Goal: Task Accomplishment & Management: Use online tool/utility

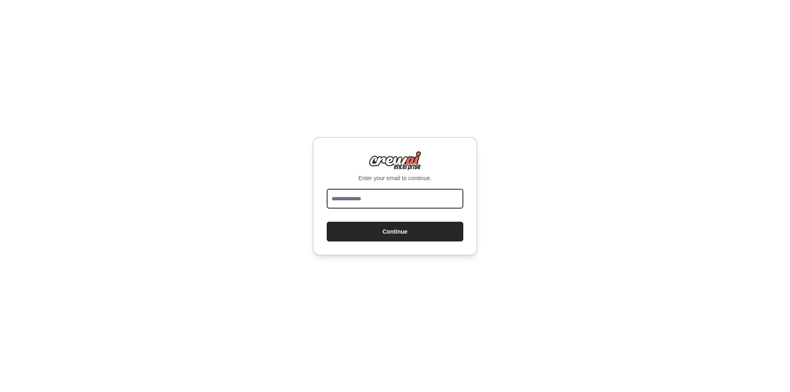
click at [431, 199] on input "email" at bounding box center [395, 199] width 137 height 20
type input "**********"
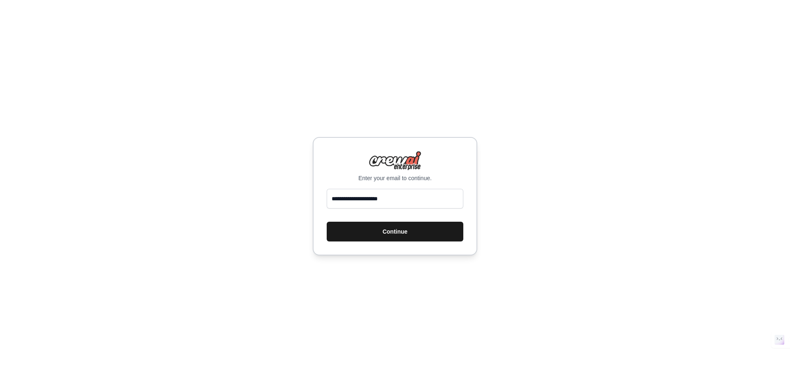
click at [412, 230] on button "Continue" at bounding box center [395, 232] width 137 height 20
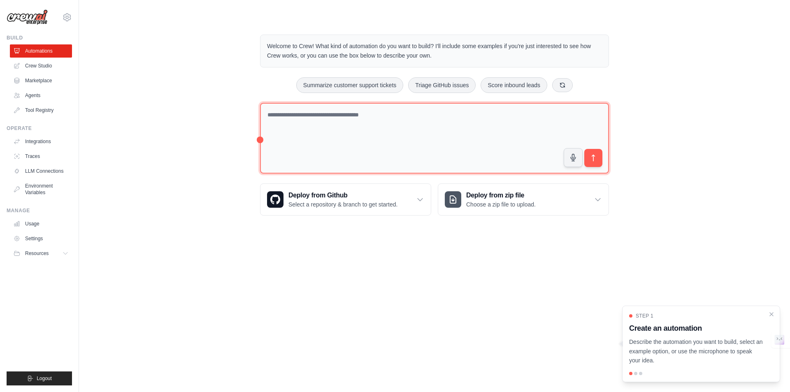
click at [359, 142] on textarea at bounding box center [434, 138] width 349 height 71
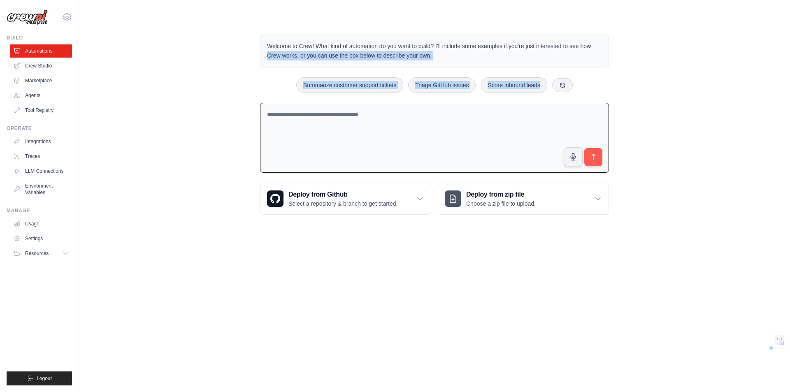
drag, startPoint x: 245, startPoint y: 57, endPoint x: 599, endPoint y: 78, distance: 354.9
click at [599, 78] on div "Welcome to Crew! What kind of automation do you want to build? I'll include som…" at bounding box center [434, 124] width 685 height 207
click at [599, 78] on div "Summarize customer support tickets Triage GitHub issues Score inbound leads" at bounding box center [434, 85] width 349 height 16
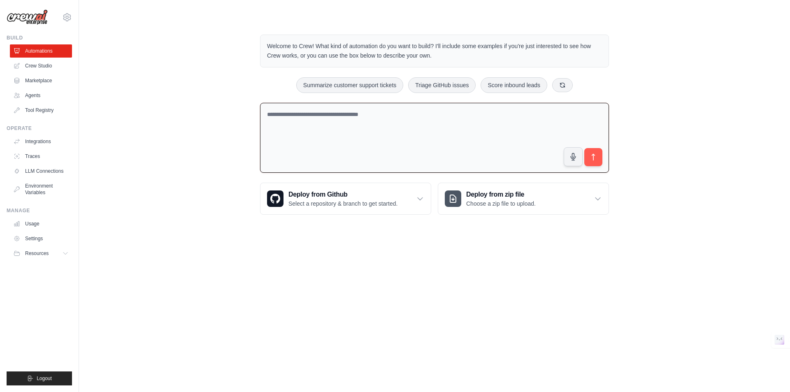
click at [297, 118] on textarea at bounding box center [434, 138] width 349 height 70
type textarea "**********"
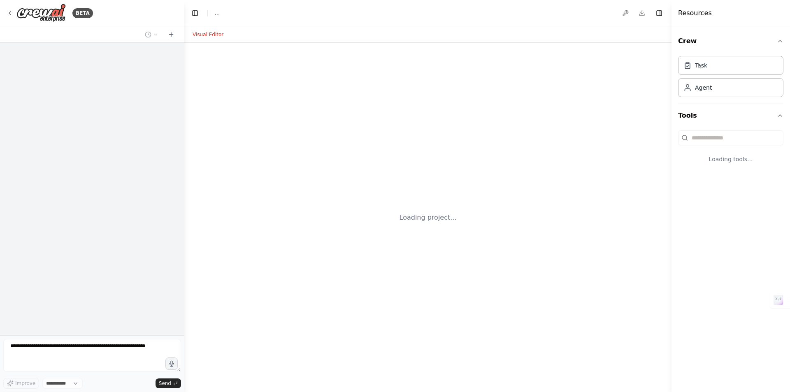
select select "****"
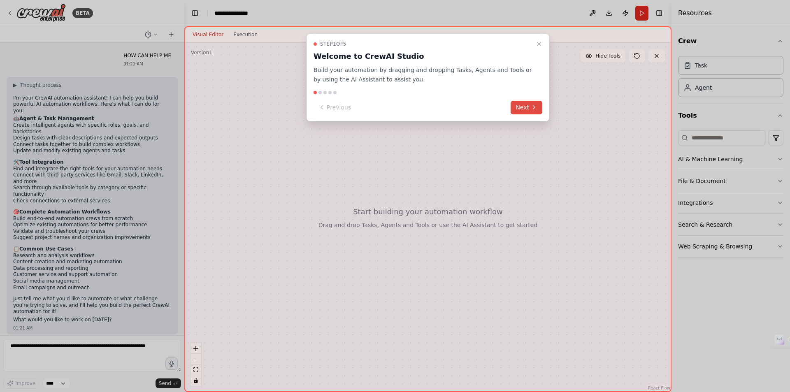
click at [525, 106] on button "Next" at bounding box center [527, 108] width 32 height 14
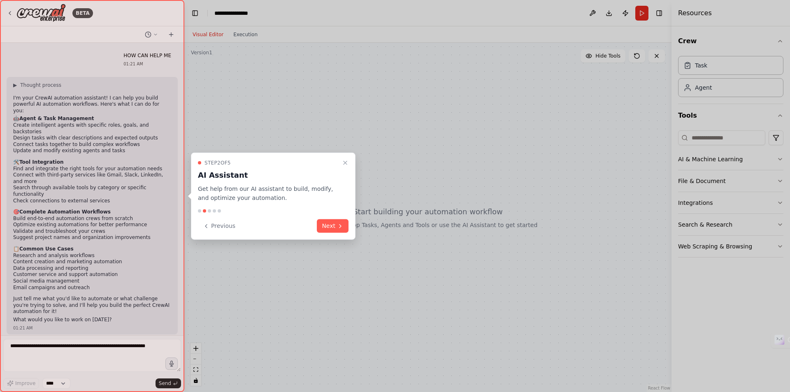
click at [326, 231] on button "Next" at bounding box center [333, 226] width 32 height 14
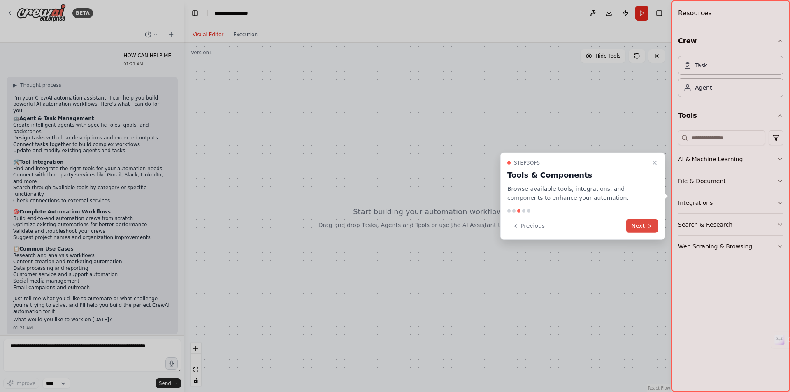
click at [636, 228] on button "Next" at bounding box center [642, 226] width 32 height 14
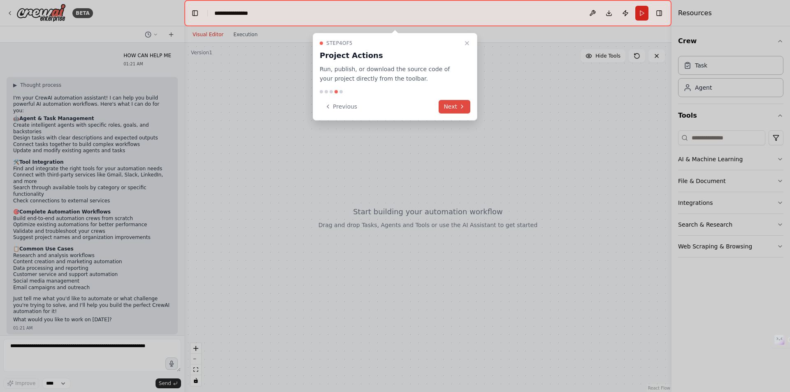
click at [456, 104] on button "Next" at bounding box center [455, 107] width 32 height 14
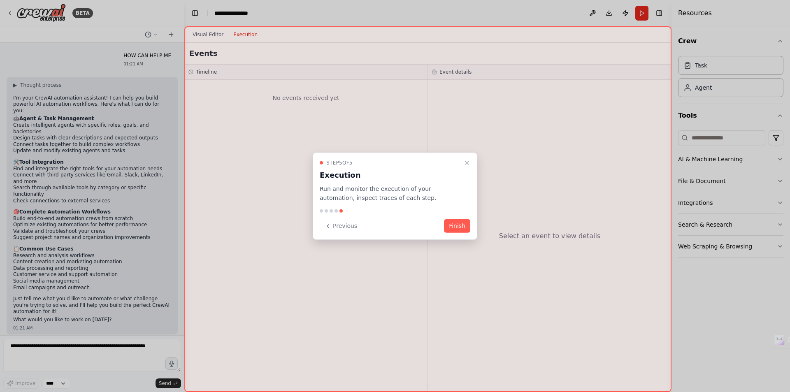
click at [456, 229] on button "Finish" at bounding box center [457, 226] width 26 height 14
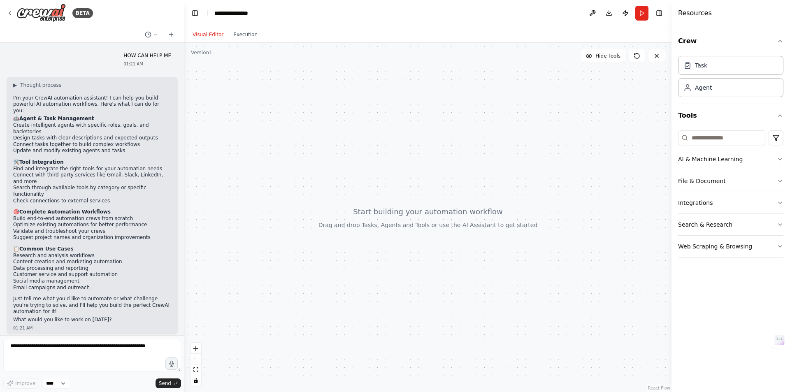
click at [452, 229] on div at bounding box center [427, 217] width 487 height 349
drag, startPoint x: 451, startPoint y: 229, endPoint x: 456, endPoint y: 220, distance: 10.0
click at [456, 220] on div at bounding box center [427, 217] width 487 height 349
drag, startPoint x: 121, startPoint y: 150, endPoint x: 160, endPoint y: 165, distance: 42.3
click at [157, 160] on div "▶ Thought process I'm your CrewAI automation assistant! I can help you build po…" at bounding box center [92, 203] width 158 height 242
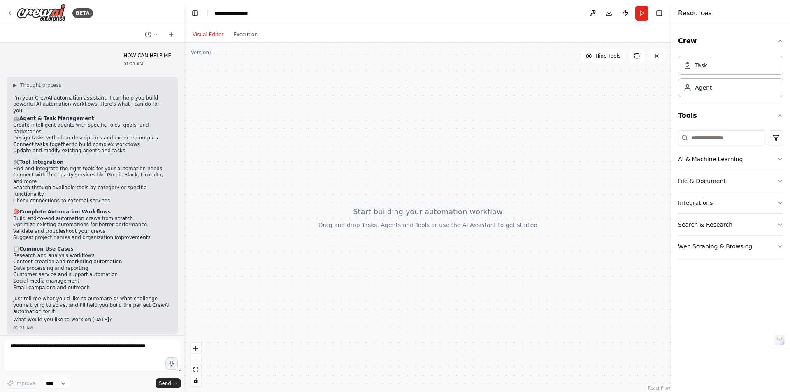
click at [177, 172] on div "▶ Thought process I'm your CrewAI automation assistant! I can help you build po…" at bounding box center [92, 206] width 171 height 258
click at [52, 359] on textarea at bounding box center [92, 355] width 178 height 33
paste textarea "**********"
type textarea "**********"
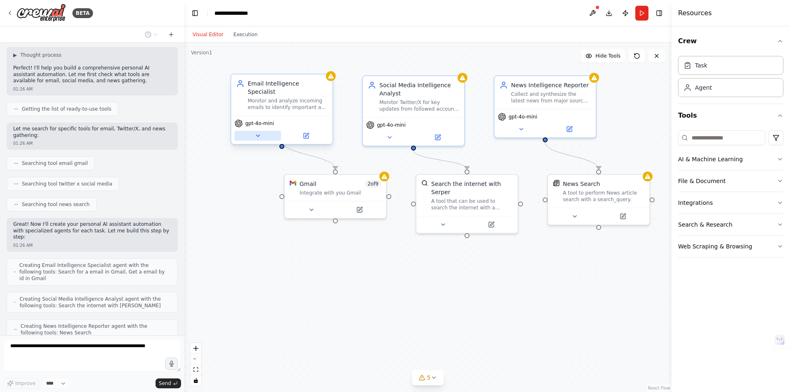
scroll to position [414, 0]
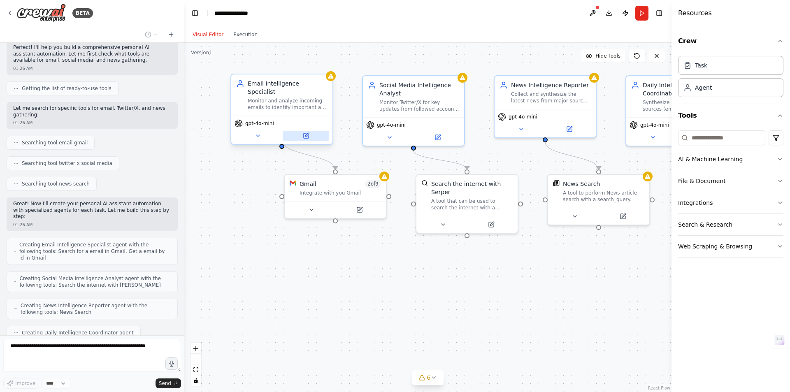
click at [314, 131] on button at bounding box center [306, 136] width 47 height 10
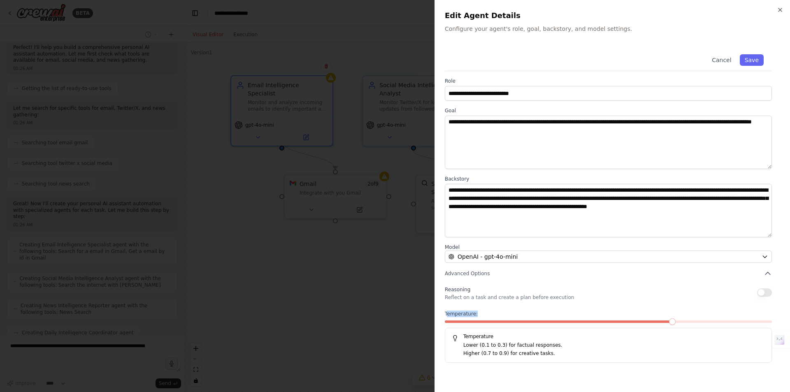
drag, startPoint x: 448, startPoint y: 316, endPoint x: 651, endPoint y: 317, distance: 202.9
click at [635, 316] on label "Temperature:" at bounding box center [608, 314] width 327 height 7
click at [643, 321] on span at bounding box center [640, 322] width 7 height 7
click at [680, 321] on span at bounding box center [608, 322] width 327 height 2
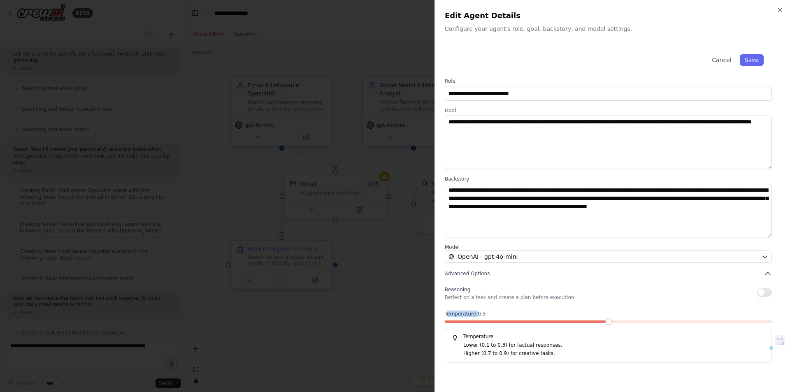
click at [612, 325] on span at bounding box center [608, 322] width 7 height 7
click at [619, 305] on div "Reasoning Reflect on a task and create a plan before execution Temperature: 0.5…" at bounding box center [608, 323] width 327 height 79
click at [740, 319] on span at bounding box center [736, 322] width 7 height 7
click at [672, 312] on label "Temperature: 0.9" at bounding box center [608, 314] width 327 height 7
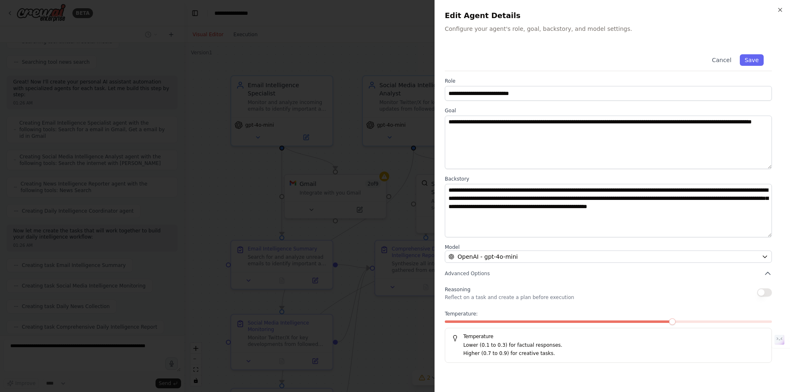
scroll to position [578, 0]
click at [391, 207] on div at bounding box center [395, 196] width 790 height 392
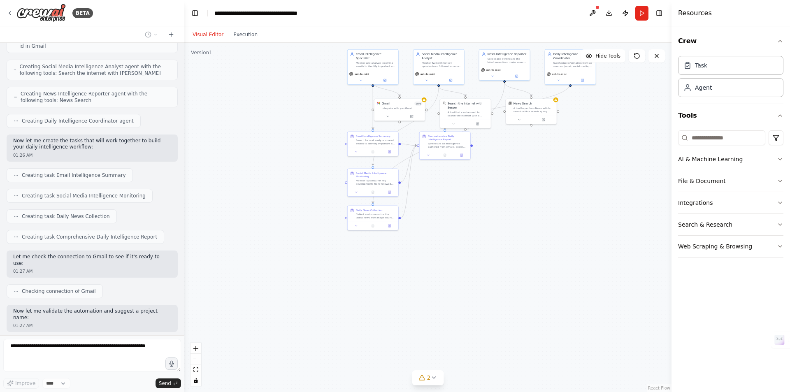
scroll to position [647, 0]
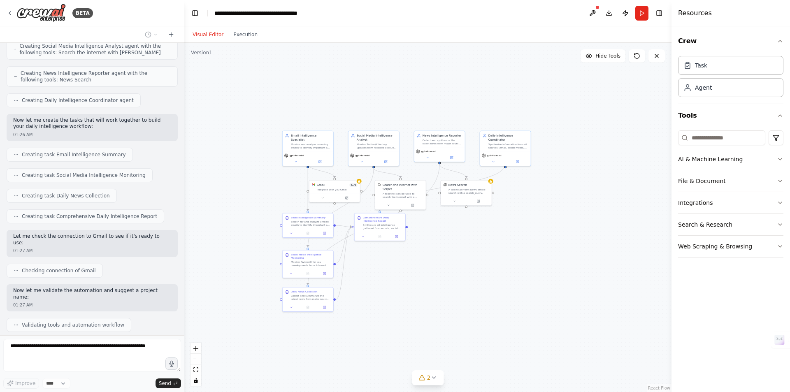
drag, startPoint x: 468, startPoint y: 347, endPoint x: 474, endPoint y: 281, distance: 65.3
click at [466, 279] on div ".deletable-edge-delete-btn { width: 20px; height: 20px; border: 0px solid #ffff…" at bounding box center [427, 217] width 487 height 349
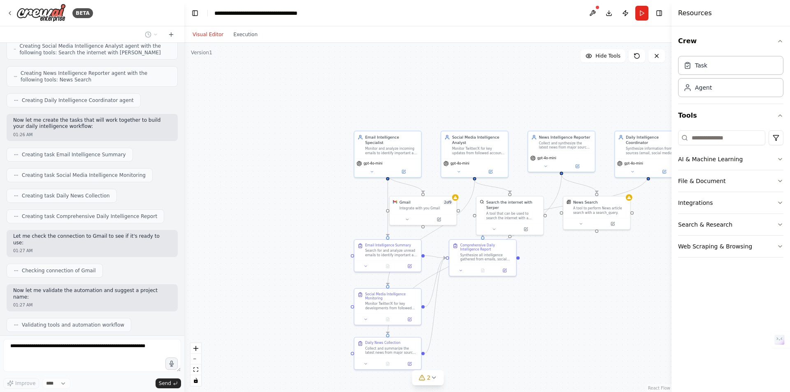
drag, startPoint x: 522, startPoint y: 317, endPoint x: 524, endPoint y: 326, distance: 9.3
click at [542, 329] on div ".deletable-edge-delete-btn { width: 20px; height: 20px; border: 0px solid #ffff…" at bounding box center [427, 217] width 487 height 349
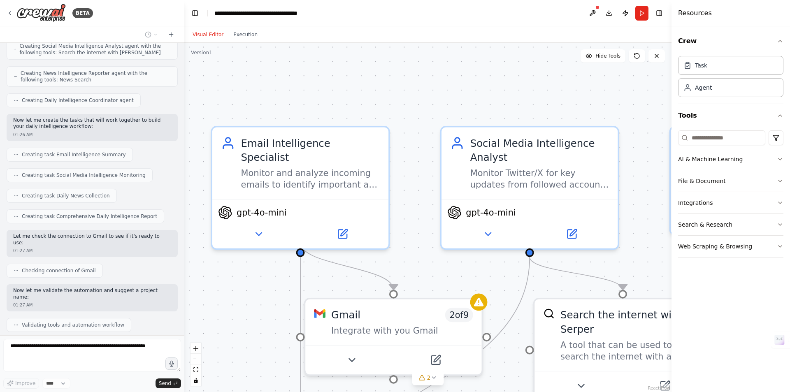
drag, startPoint x: 316, startPoint y: 111, endPoint x: 256, endPoint y: 375, distance: 271.4
click at [255, 375] on div ".deletable-edge-delete-btn { width: 20px; height: 20px; border: 0px solid #ffff…" at bounding box center [427, 217] width 487 height 349
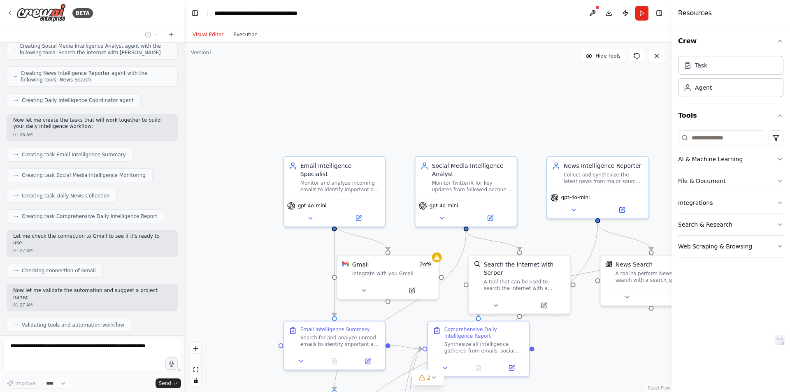
drag, startPoint x: 409, startPoint y: 122, endPoint x: 395, endPoint y: 123, distance: 14.4
click at [397, 123] on div ".deletable-edge-delete-btn { width: 20px; height: 20px; border: 0px solid #ffff…" at bounding box center [427, 217] width 487 height 349
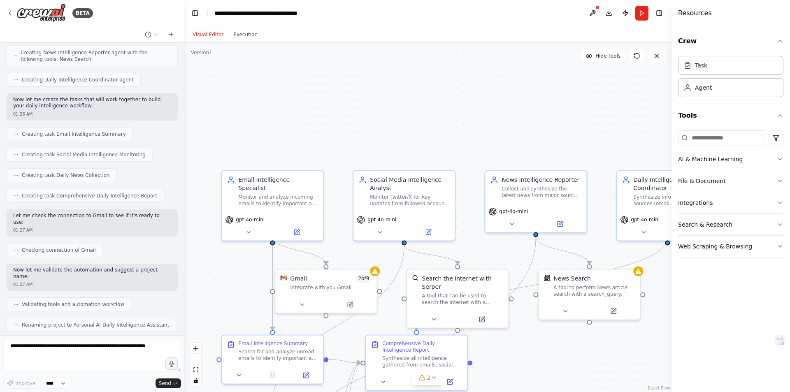
drag, startPoint x: 490, startPoint y: 119, endPoint x: 477, endPoint y: 116, distance: 13.4
click at [477, 117] on div ".deletable-edge-delete-btn { width: 20px; height: 20px; border: 0px solid #ffff…" at bounding box center [427, 217] width 487 height 349
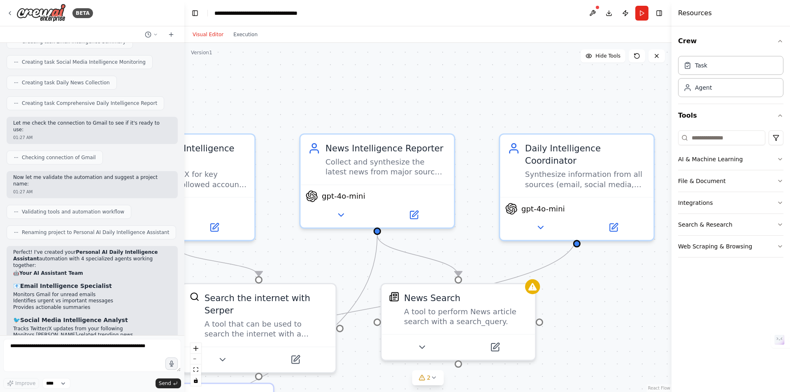
drag, startPoint x: 577, startPoint y: 144, endPoint x: 454, endPoint y: 114, distance: 126.2
click at [454, 114] on div ".deletable-edge-delete-btn { width: 20px; height: 20px; border: 0px solid #ffff…" at bounding box center [427, 217] width 487 height 349
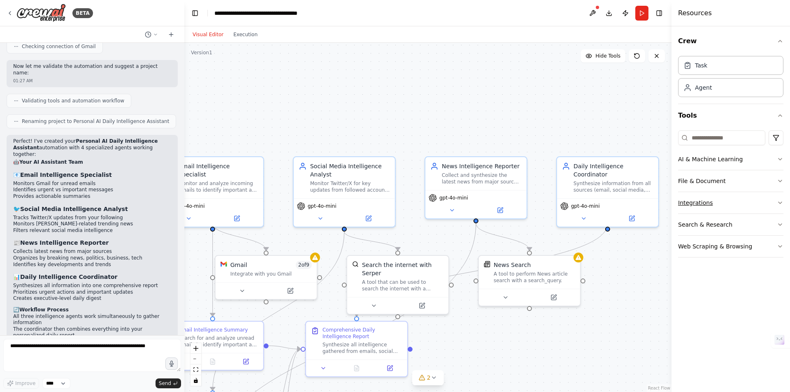
drag, startPoint x: 636, startPoint y: 260, endPoint x: 727, endPoint y: 197, distance: 110.4
click at [726, 197] on div "BETA HOW CAN HELP ME 01:21 AM ▶ Thought process I'm your CrewAI automation assi…" at bounding box center [395, 196] width 790 height 392
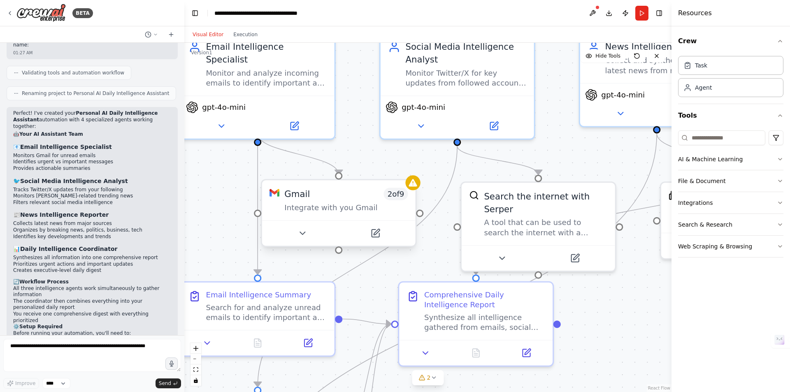
scroll to position [905, 0]
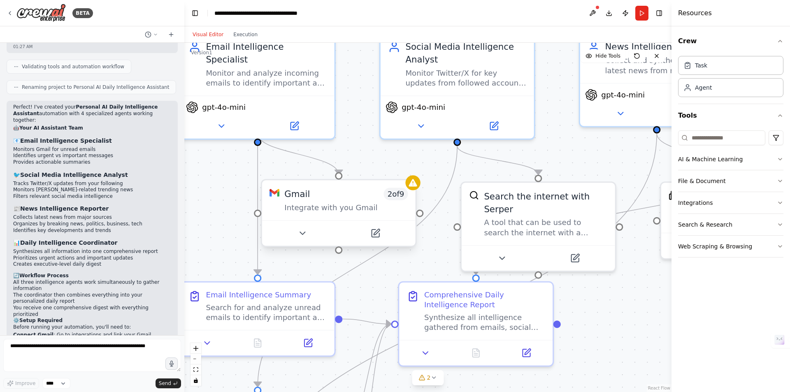
click at [363, 203] on div "Integrate with you Gmail" at bounding box center [345, 208] width 123 height 10
click at [404, 200] on span "2 of 9" at bounding box center [396, 194] width 24 height 12
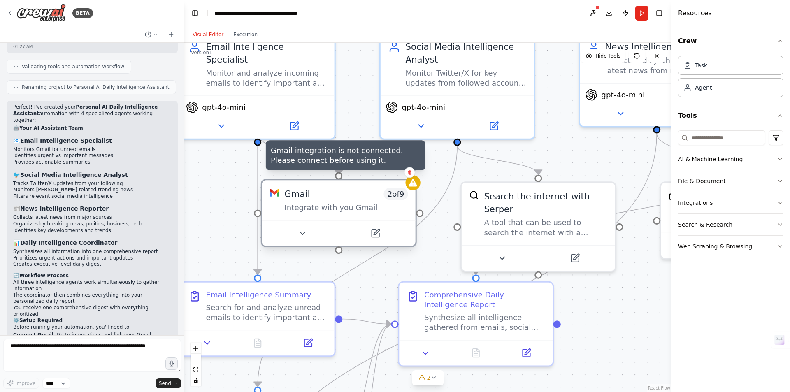
click at [419, 184] on div at bounding box center [412, 182] width 15 height 15
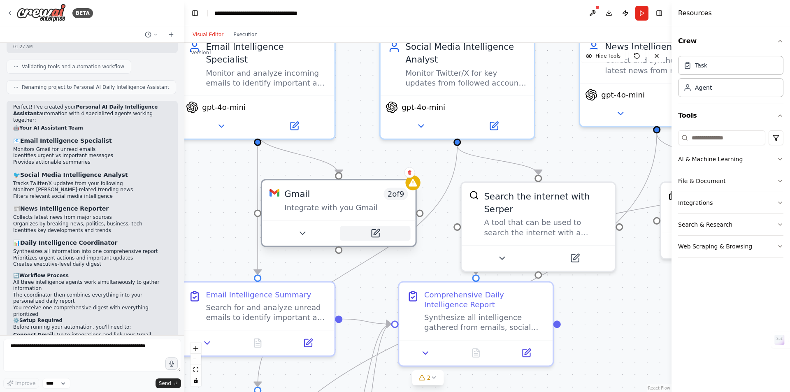
click at [372, 236] on icon at bounding box center [375, 233] width 7 height 7
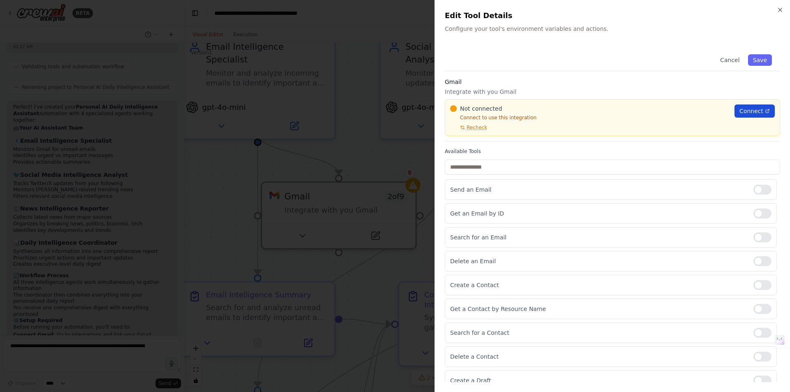
click at [755, 112] on span "Connect" at bounding box center [752, 111] width 24 height 8
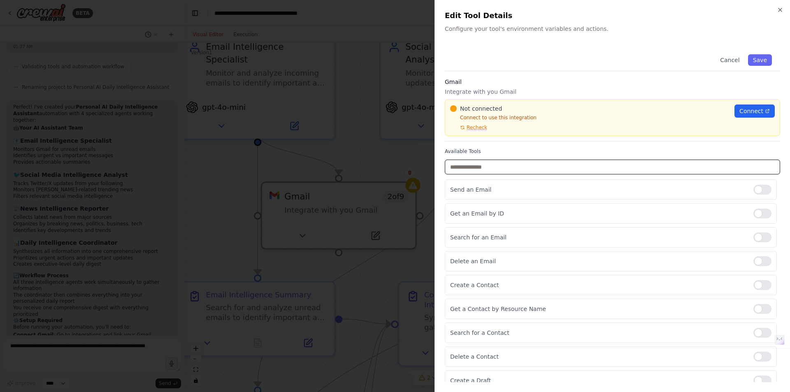
click at [470, 173] on input "text" at bounding box center [612, 167] width 335 height 15
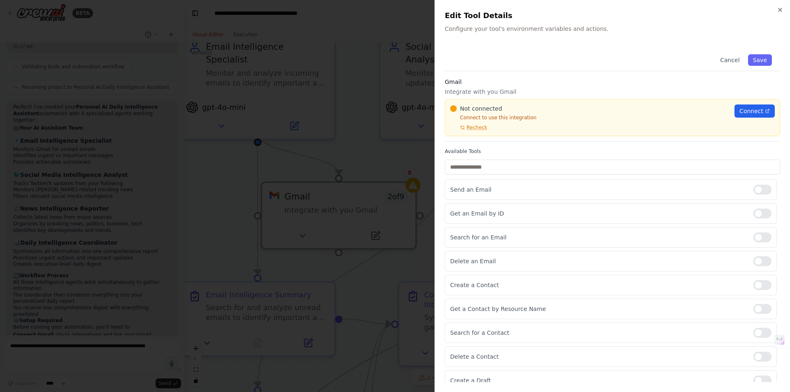
click at [383, 194] on div at bounding box center [395, 196] width 790 height 392
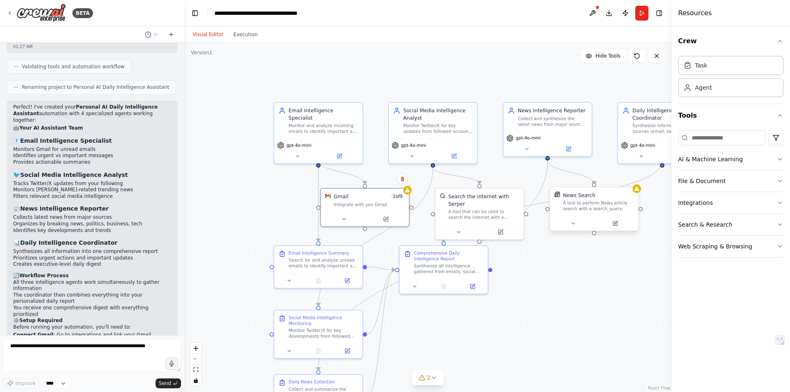
click at [619, 200] on div "News Search A tool to perform News article search with a search_query." at bounding box center [598, 202] width 71 height 20
click at [637, 194] on div "News Search A tool to perform News article search with a search_query." at bounding box center [594, 201] width 88 height 29
click at [638, 192] on div at bounding box center [637, 188] width 9 height 9
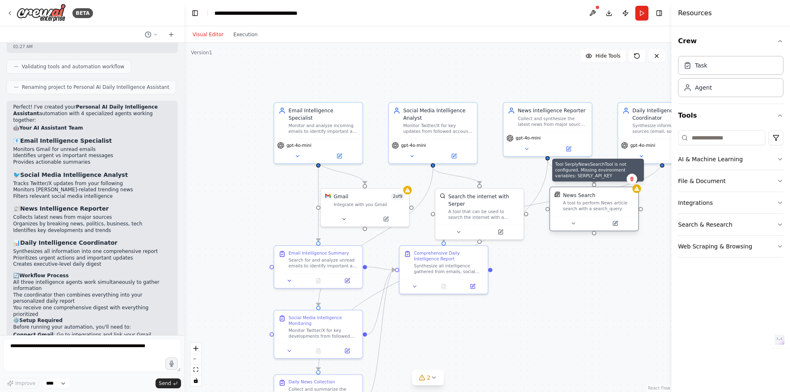
click at [639, 190] on icon at bounding box center [637, 189] width 5 height 4
click at [614, 231] on div "News Search A tool to perform News article search with a search_query." at bounding box center [594, 209] width 90 height 45
click at [616, 226] on icon at bounding box center [619, 224] width 6 height 6
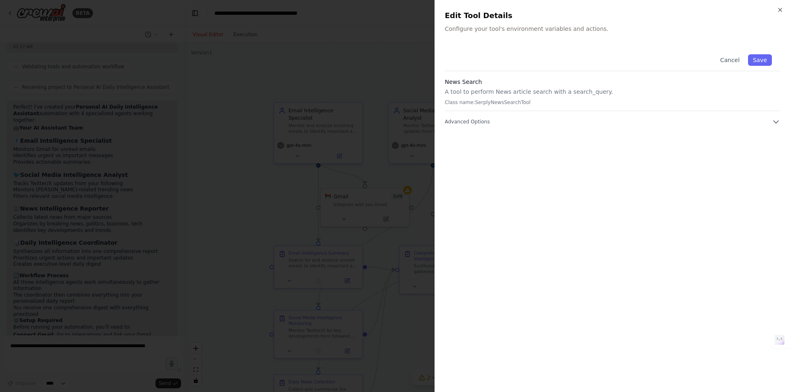
click at [324, 154] on div at bounding box center [395, 196] width 790 height 392
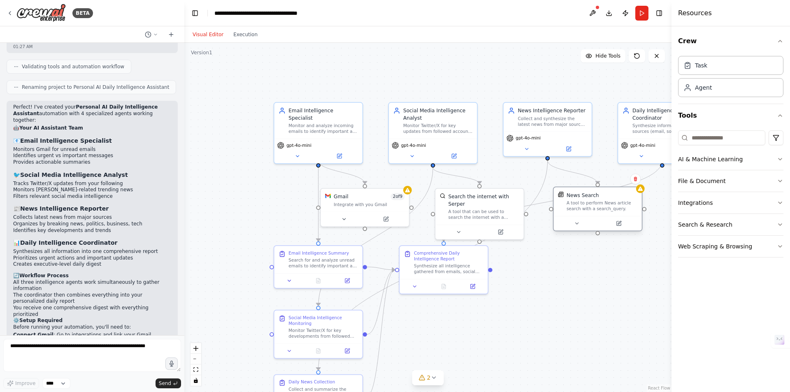
click at [582, 214] on div "News Search A tool to perform News article search with a search_query." at bounding box center [598, 201] width 88 height 29
click at [569, 243] on div ".deletable-edge-delete-btn { width: 20px; height: 20px; border: 0px solid #ffff…" at bounding box center [427, 217] width 487 height 349
click at [493, 223] on div at bounding box center [479, 230] width 88 height 15
drag, startPoint x: 479, startPoint y: 183, endPoint x: 486, endPoint y: 181, distance: 8.1
click at [486, 181] on div ".deletable-edge-delete-btn { width: 20px; height: 20px; border: 0px solid #ffff…" at bounding box center [427, 217] width 487 height 349
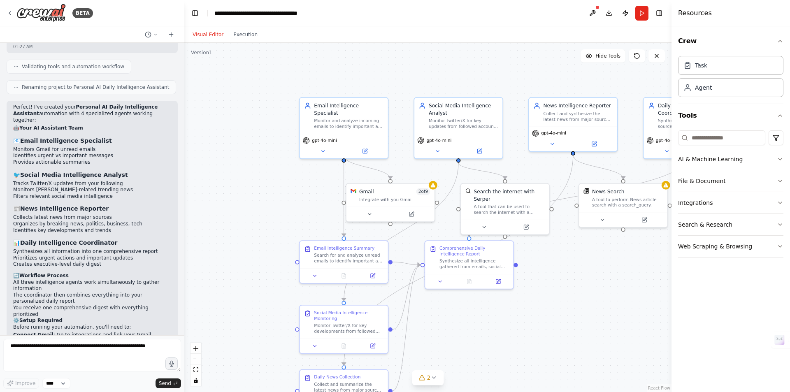
drag, startPoint x: 482, startPoint y: 187, endPoint x: 508, endPoint y: 182, distance: 26.0
click at [508, 182] on div ".deletable-edge-delete-btn { width: 20px; height: 20px; border: 0px solid #ffff…" at bounding box center [427, 217] width 487 height 349
drag, startPoint x: 504, startPoint y: 179, endPoint x: 503, endPoint y: 186, distance: 7.5
click at [503, 186] on div "Search the internet with Serper A tool that can be used to search the internet …" at bounding box center [505, 208] width 90 height 52
click at [590, 268] on div ".deletable-edge-delete-btn { width: 20px; height: 20px; border: 0px solid #ffff…" at bounding box center [427, 217] width 487 height 349
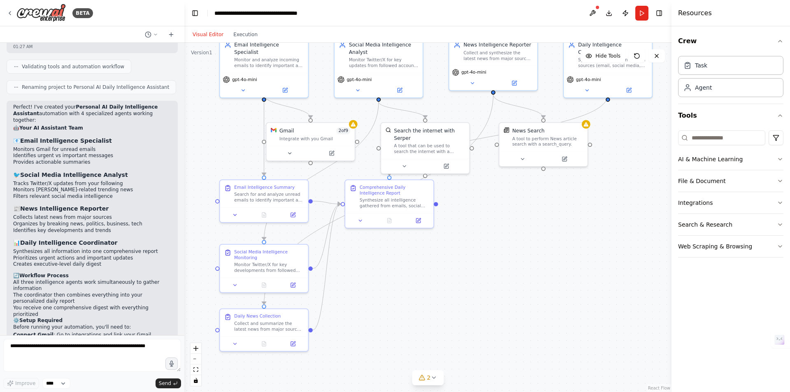
drag, startPoint x: 609, startPoint y: 277, endPoint x: 550, endPoint y: 218, distance: 83.5
click at [550, 217] on div ".deletable-edge-delete-btn { width: 20px; height: 20px; border: 0px solid #ffff…" at bounding box center [427, 217] width 487 height 349
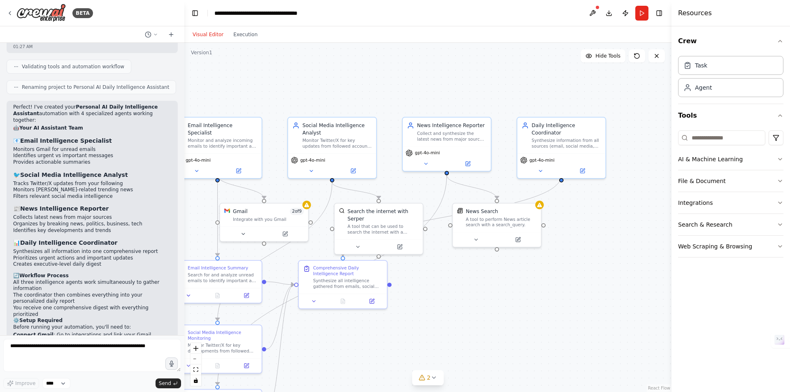
click at [481, 349] on div ".deletable-edge-delete-btn { width: 20px; height: 20px; border: 0px solid #ffff…" at bounding box center [427, 217] width 487 height 349
click at [541, 210] on div "News Search A tool to perform News article search with a search_query." at bounding box center [497, 224] width 90 height 45
click at [542, 207] on div at bounding box center [539, 203] width 9 height 9
click at [542, 203] on icon at bounding box center [540, 204] width 6 height 6
click at [520, 243] on div at bounding box center [497, 238] width 88 height 15
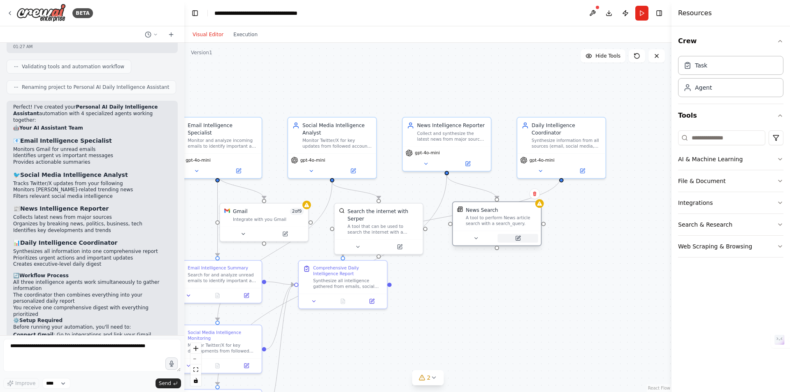
click at [521, 242] on button at bounding box center [518, 238] width 40 height 9
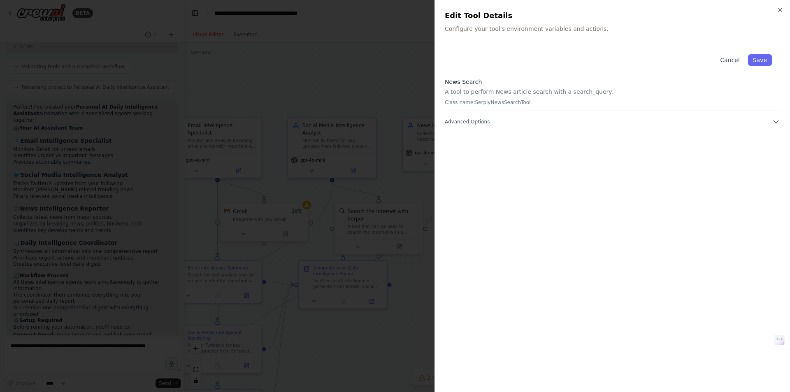
drag, startPoint x: 521, startPoint y: 98, endPoint x: 514, endPoint y: 98, distance: 7.4
click at [514, 98] on div "News Search A tool to perform News article search with a search_query. Class na…" at bounding box center [612, 94] width 335 height 33
drag, startPoint x: 456, startPoint y: 93, endPoint x: 601, endPoint y: 112, distance: 146.1
click at [601, 111] on div "Cancel Save News Search A tool to perform News article search with a search_que…" at bounding box center [612, 86] width 335 height 80
click at [602, 114] on div "Cancel Save News Search A tool to perform News article search with a search_que…" at bounding box center [612, 86] width 335 height 80
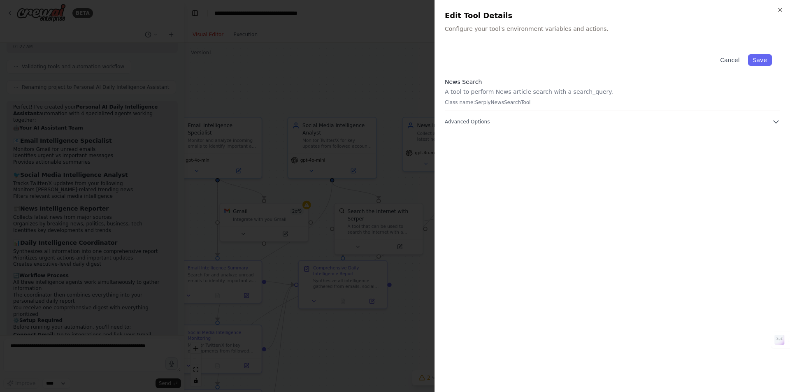
drag, startPoint x: 606, startPoint y: 116, endPoint x: 605, endPoint y: 126, distance: 10.7
click at [606, 116] on div "Cancel Save News Search A tool to perform News article search with a search_que…" at bounding box center [612, 86] width 335 height 80
click at [605, 126] on div "Cancel Save News Search A tool to perform News article search with a search_que…" at bounding box center [612, 214] width 335 height 336
click at [767, 121] on button "Advanced Options" at bounding box center [612, 122] width 335 height 8
click at [421, 207] on div at bounding box center [395, 196] width 790 height 392
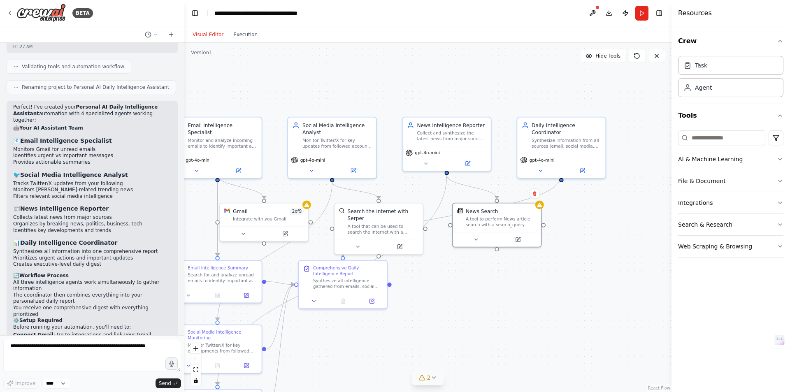
click at [433, 381] on icon at bounding box center [433, 377] width 7 height 7
click at [525, 340] on div "Issues found Tool SerplyNewsSearchTool is not configured. Missing environment v…" at bounding box center [428, 359] width 244 height 54
click at [529, 340] on div "Issues found Tool SerplyNewsSearchTool is not configured. Missing environment v…" at bounding box center [428, 359] width 244 height 54
click at [534, 345] on button at bounding box center [536, 340] width 14 height 10
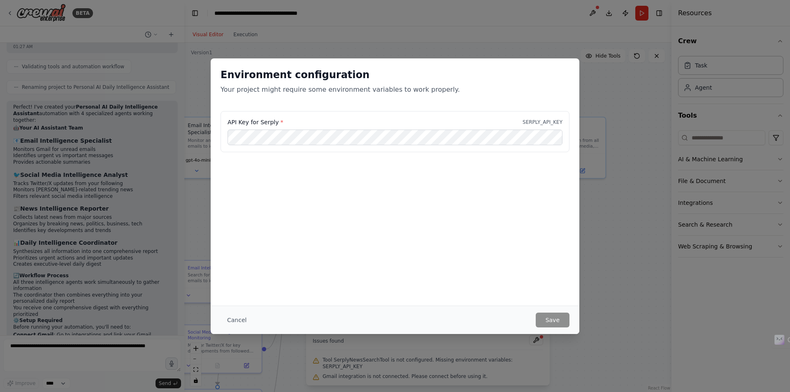
click at [534, 349] on div "Environment configuration Your project might require some environment variables…" at bounding box center [395, 196] width 790 height 392
click at [599, 255] on div "Environment configuration Your project might require some environment variables…" at bounding box center [395, 196] width 790 height 392
click at [232, 316] on button "Cancel" at bounding box center [237, 320] width 33 height 15
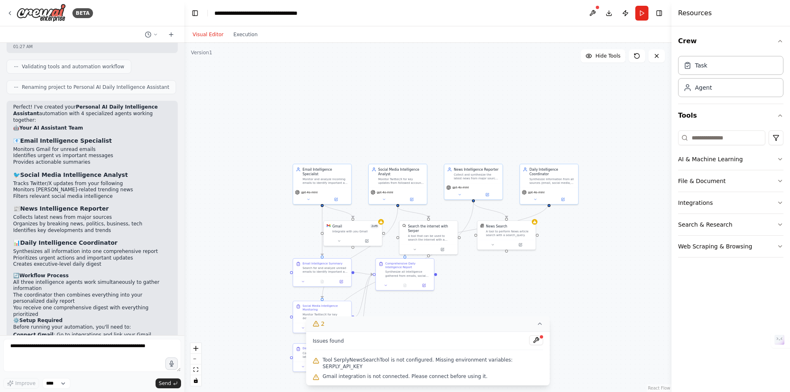
click at [649, 13] on header "**********" at bounding box center [427, 13] width 487 height 26
click at [645, 13] on button "Run" at bounding box center [641, 13] width 13 height 15
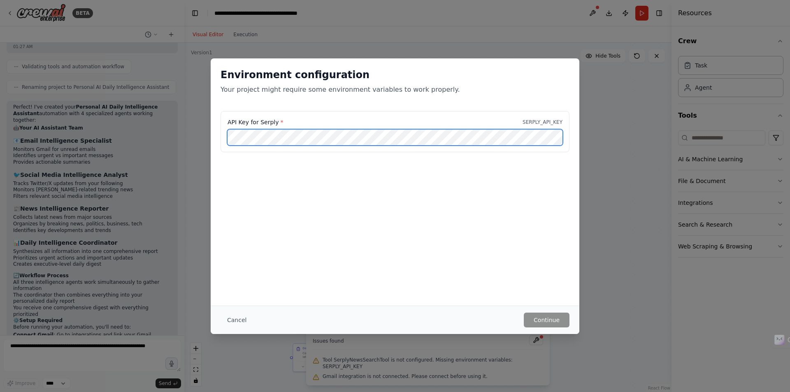
click at [210, 143] on div "Environment configuration Your project might require some environment variables…" at bounding box center [395, 196] width 790 height 392
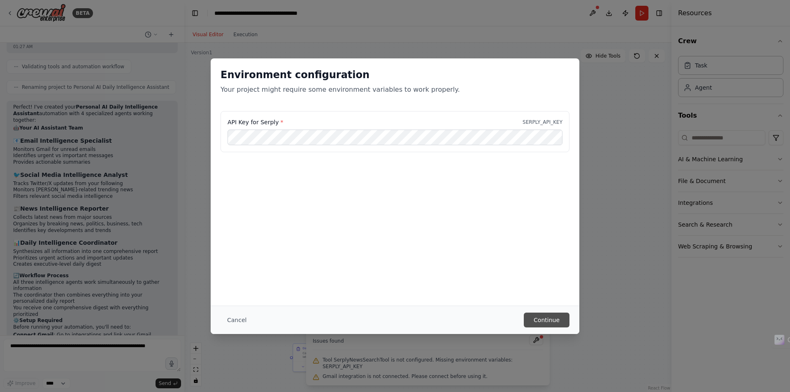
click at [533, 323] on button "Continue" at bounding box center [547, 320] width 46 height 15
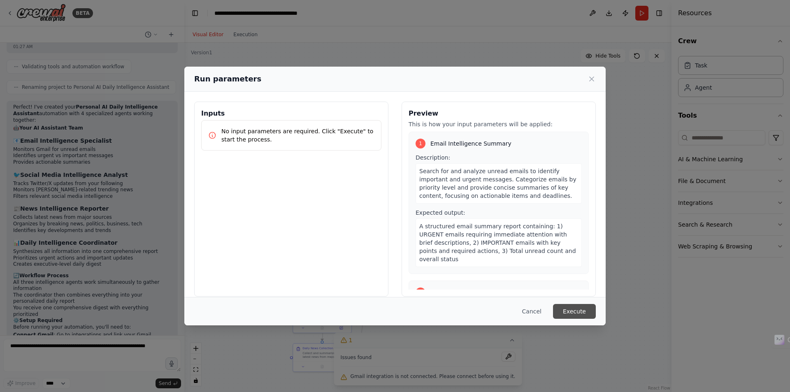
click at [585, 307] on button "Execute" at bounding box center [574, 311] width 43 height 15
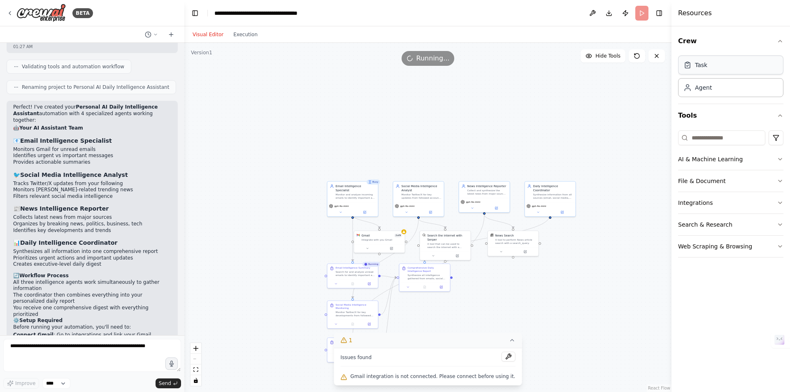
click at [707, 71] on div "Task" at bounding box center [730, 65] width 105 height 19
click at [708, 64] on div "Task" at bounding box center [730, 65] width 105 height 19
click at [696, 97] on div "Agent" at bounding box center [730, 87] width 105 height 19
click at [695, 94] on div "Agent" at bounding box center [730, 87] width 105 height 19
click at [694, 91] on div "Agent" at bounding box center [698, 87] width 28 height 8
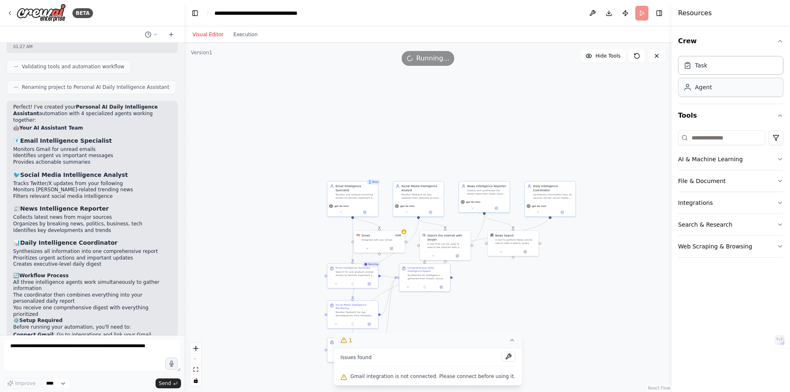
click at [694, 91] on div "Agent" at bounding box center [698, 87] width 28 height 8
drag, startPoint x: 694, startPoint y: 91, endPoint x: 656, endPoint y: 70, distance: 43.3
click at [595, 89] on div "BETA HOW CAN HELP ME 01:21 AM ▶ Thought process I'm your CrewAI automation assi…" at bounding box center [395, 196] width 790 height 392
click at [705, 63] on div "Task" at bounding box center [701, 65] width 12 height 8
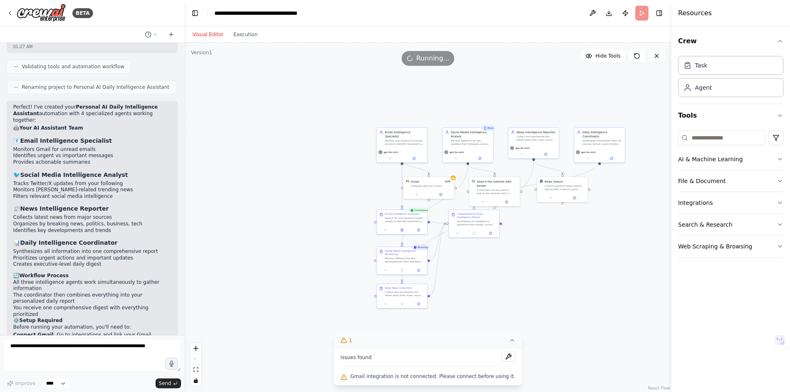
drag, startPoint x: 586, startPoint y: 327, endPoint x: 635, endPoint y: 268, distance: 77.1
click at [635, 268] on div ".deletable-edge-delete-btn { width: 20px; height: 20px; border: 0px solid #ffff…" at bounding box center [427, 217] width 487 height 349
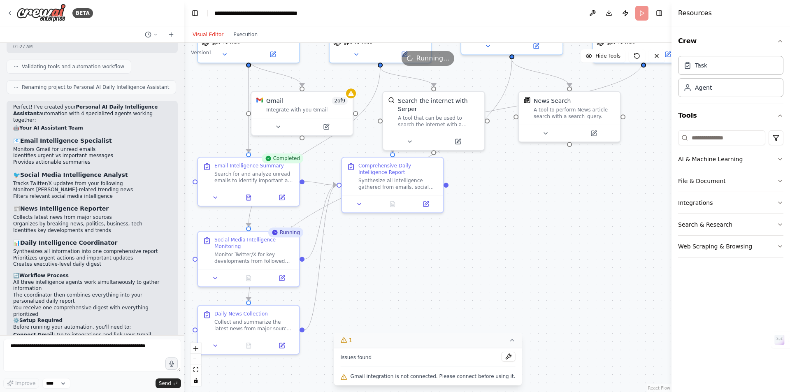
drag, startPoint x: 555, startPoint y: 244, endPoint x: 617, endPoint y: 295, distance: 80.4
click at [617, 295] on div ".deletable-edge-delete-btn { width: 20px; height: 20px; border: 0px solid #ffff…" at bounding box center [427, 217] width 487 height 349
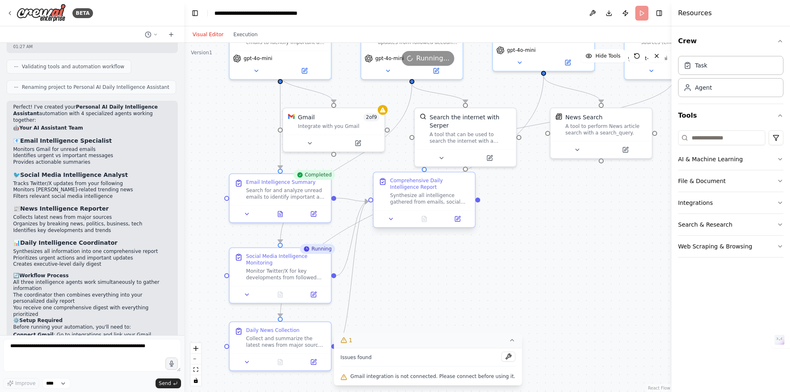
click at [467, 208] on div "Comprehensive Daily Intelligence Report Synthesize all intelligence gathered fr…" at bounding box center [424, 191] width 101 height 38
click at [479, 200] on div at bounding box center [477, 200] width 5 height 5
drag, startPoint x: 479, startPoint y: 199, endPoint x: 473, endPoint y: 204, distance: 7.3
click at [479, 199] on div at bounding box center [477, 200] width 5 height 5
click at [461, 219] on button at bounding box center [457, 219] width 28 height 10
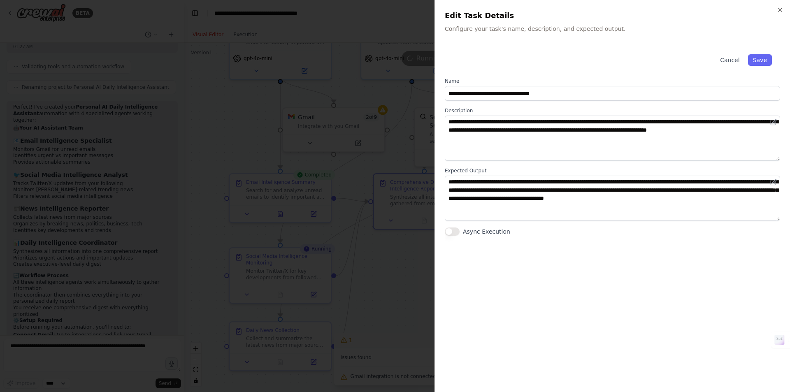
click at [416, 226] on div at bounding box center [395, 196] width 790 height 392
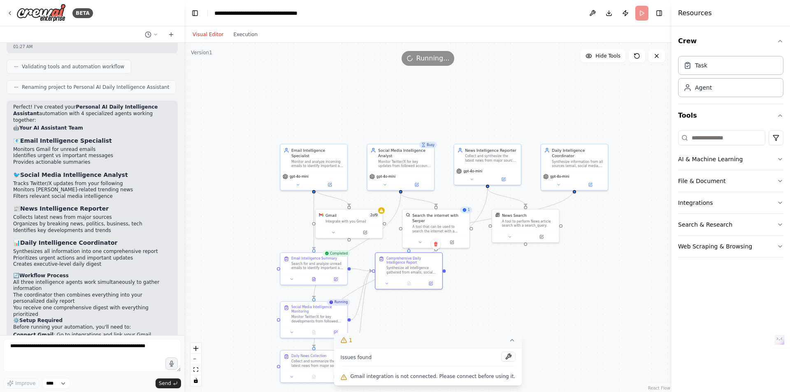
drag, startPoint x: 587, startPoint y: 260, endPoint x: 540, endPoint y: 306, distance: 65.5
click at [533, 307] on div ".deletable-edge-delete-btn { width: 20px; height: 20px; border: 0px solid #ffff…" at bounding box center [427, 217] width 487 height 349
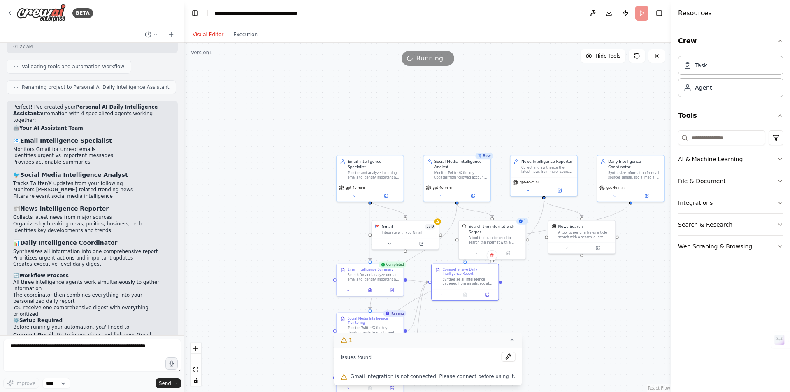
drag, startPoint x: 544, startPoint y: 301, endPoint x: 584, endPoint y: 314, distance: 42.6
click at [585, 314] on div ".deletable-edge-delete-btn { width: 20px; height: 20px; border: 0px solid #ffff…" at bounding box center [427, 217] width 487 height 349
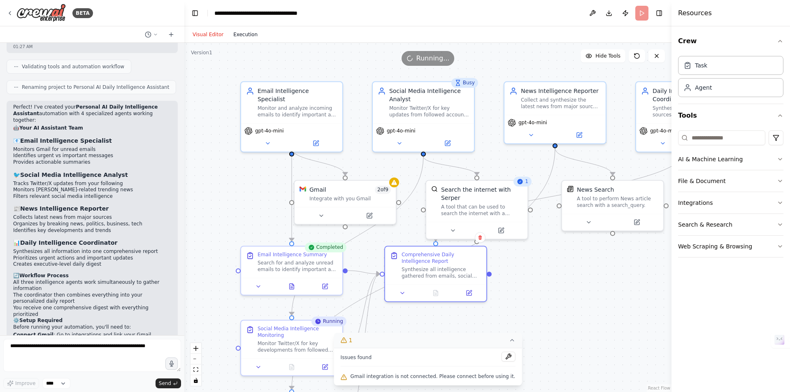
click at [243, 38] on button "Execution" at bounding box center [245, 35] width 34 height 10
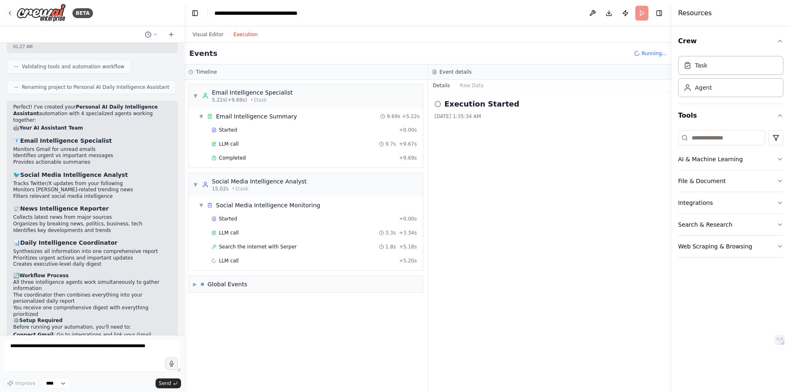
click at [435, 105] on circle at bounding box center [437, 103] width 5 height 5
click at [437, 105] on icon at bounding box center [438, 104] width 7 height 7
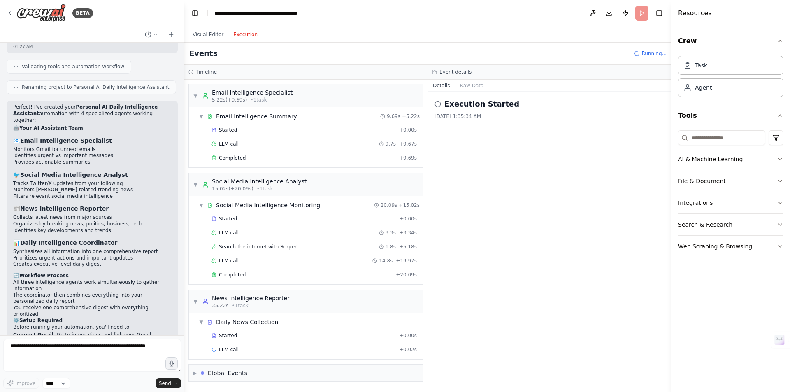
click at [439, 101] on icon at bounding box center [438, 104] width 7 height 7
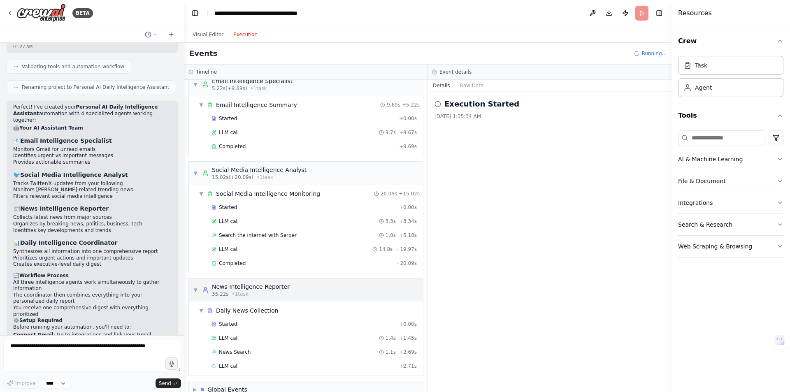
scroll to position [0, 0]
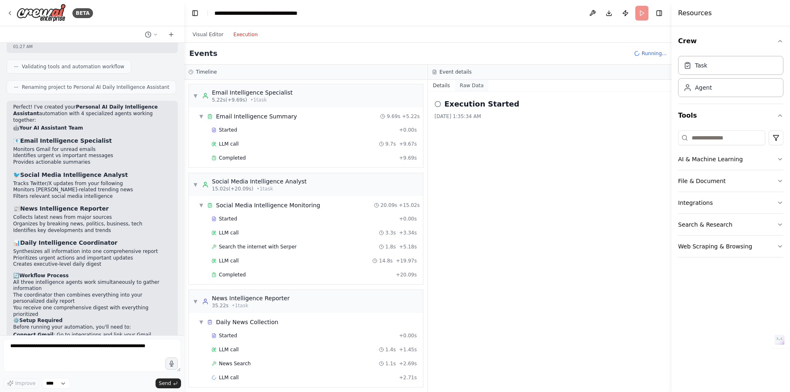
click at [465, 86] on button "Raw Data" at bounding box center [472, 86] width 34 height 12
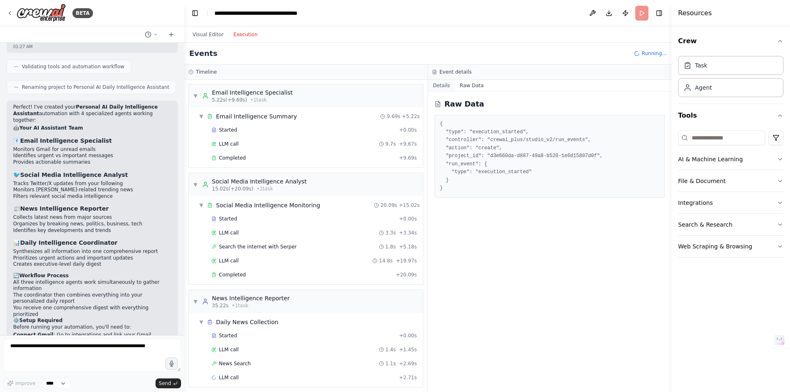
click at [445, 87] on button "Details" at bounding box center [441, 86] width 27 height 12
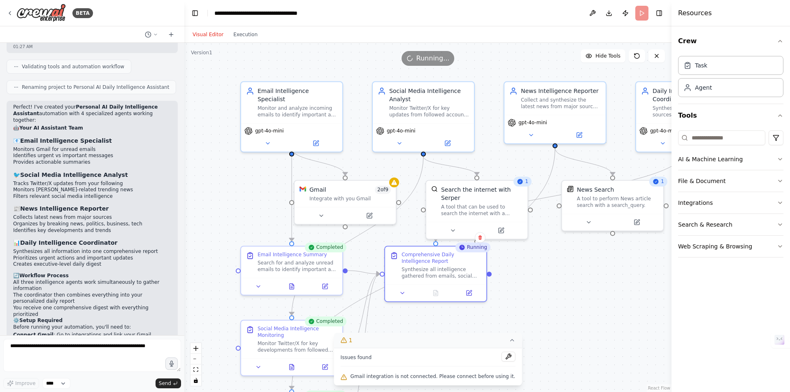
click at [216, 32] on button "Visual Editor" at bounding box center [208, 35] width 41 height 10
click at [240, 35] on button "Execution" at bounding box center [245, 35] width 34 height 10
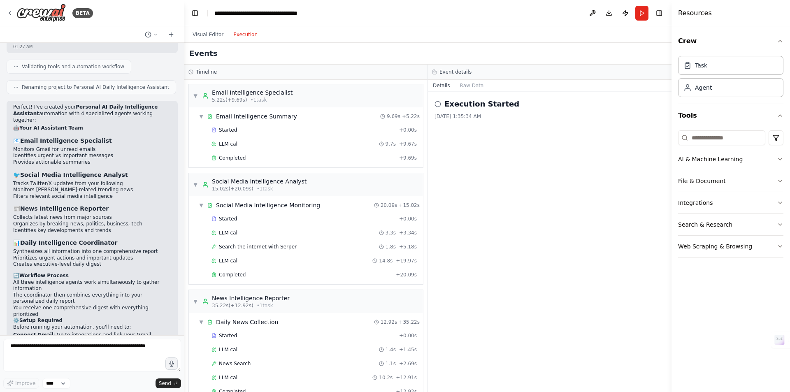
click at [434, 104] on div "Execution Started 8/21/2025, 1:35:34 AM" at bounding box center [550, 242] width 244 height 300
click at [730, 184] on button "File & Document" at bounding box center [730, 180] width 105 height 21
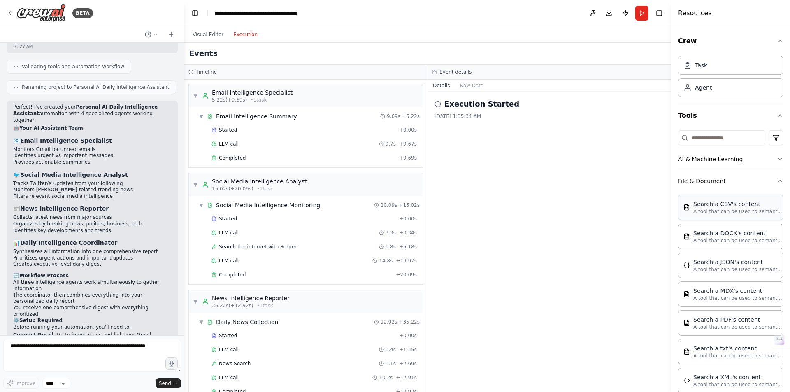
click at [727, 209] on p "A tool that can be used to semantic search a query from a CSV's content." at bounding box center [738, 211] width 91 height 7
click at [712, 179] on button "File & Document" at bounding box center [730, 180] width 105 height 21
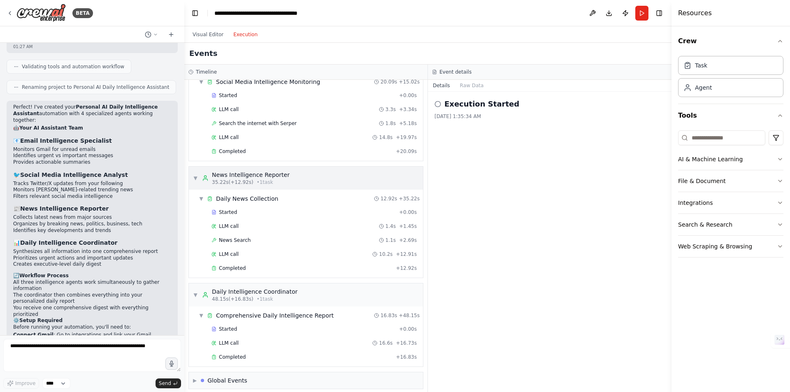
click at [237, 181] on span "35.22s (+12.92s)" at bounding box center [233, 182] width 42 height 7
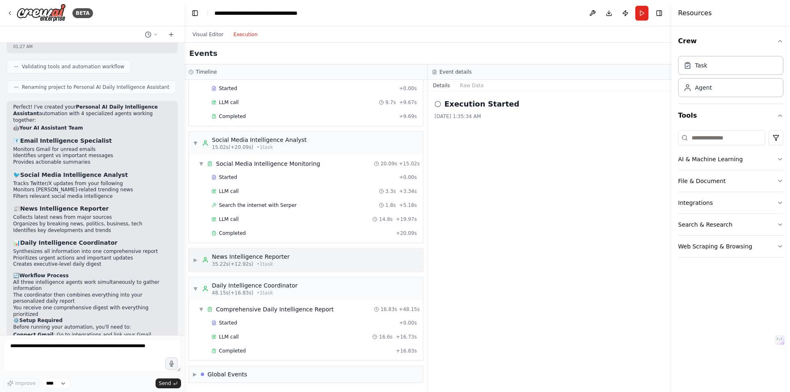
scroll to position [42, 0]
click at [237, 174] on div "Started + 0.00s" at bounding box center [314, 177] width 211 height 12
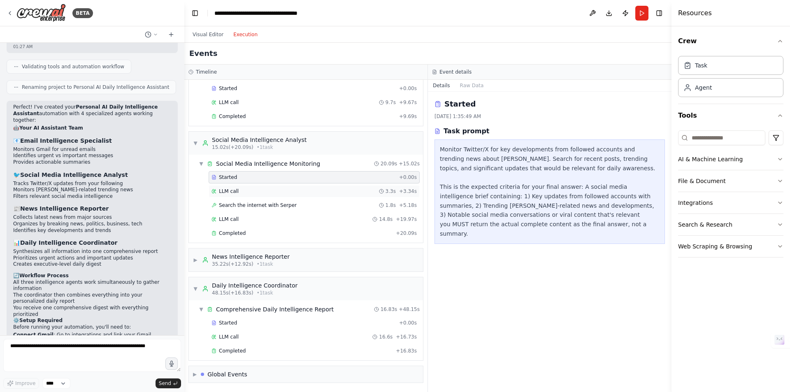
click at [242, 193] on div "LLM call 3.3s + 3.34s" at bounding box center [314, 191] width 205 height 7
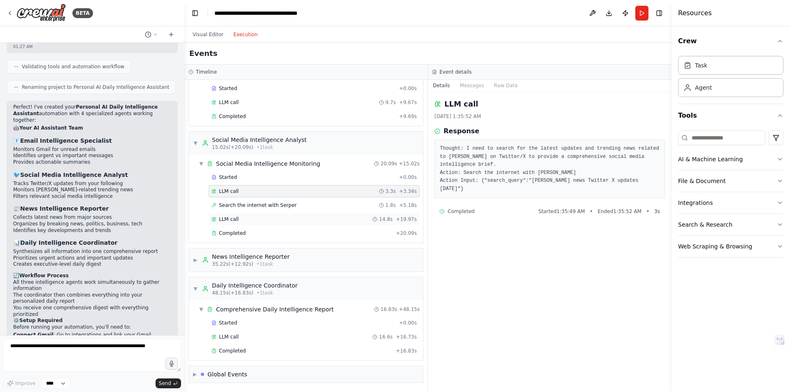
click at [275, 213] on div "LLM call 14.8s + 19.97s" at bounding box center [314, 219] width 211 height 12
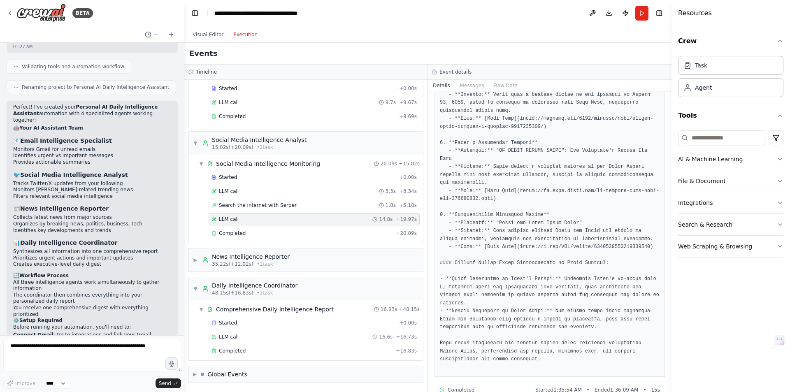
scroll to position [0, 0]
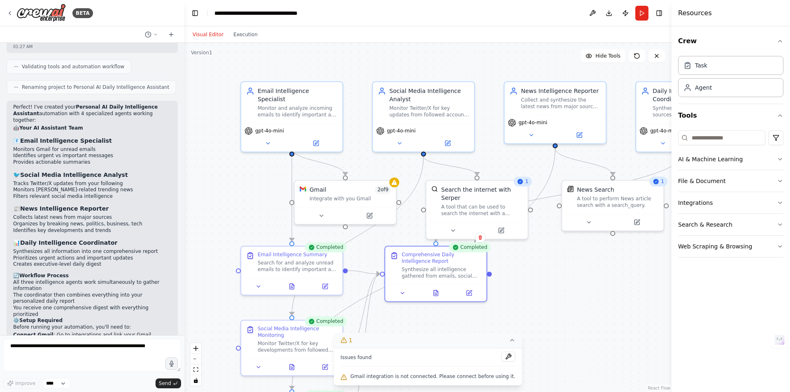
click at [200, 39] on button "Visual Editor" at bounding box center [208, 35] width 41 height 10
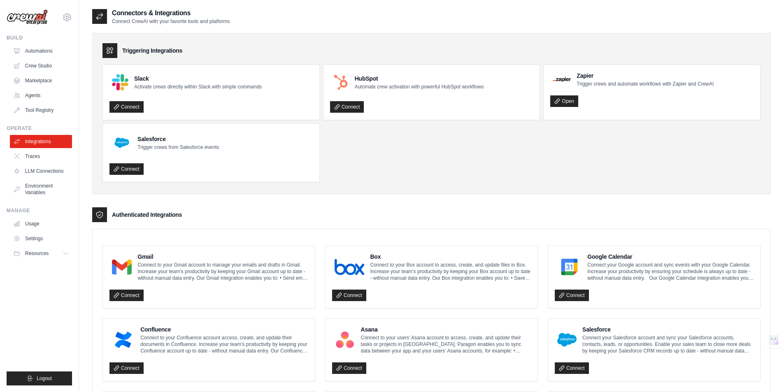
click at [148, 297] on div "Connect" at bounding box center [208, 293] width 199 height 17
click at [139, 298] on link "Connect" at bounding box center [126, 296] width 34 height 12
